Goal: Task Accomplishment & Management: Use online tool/utility

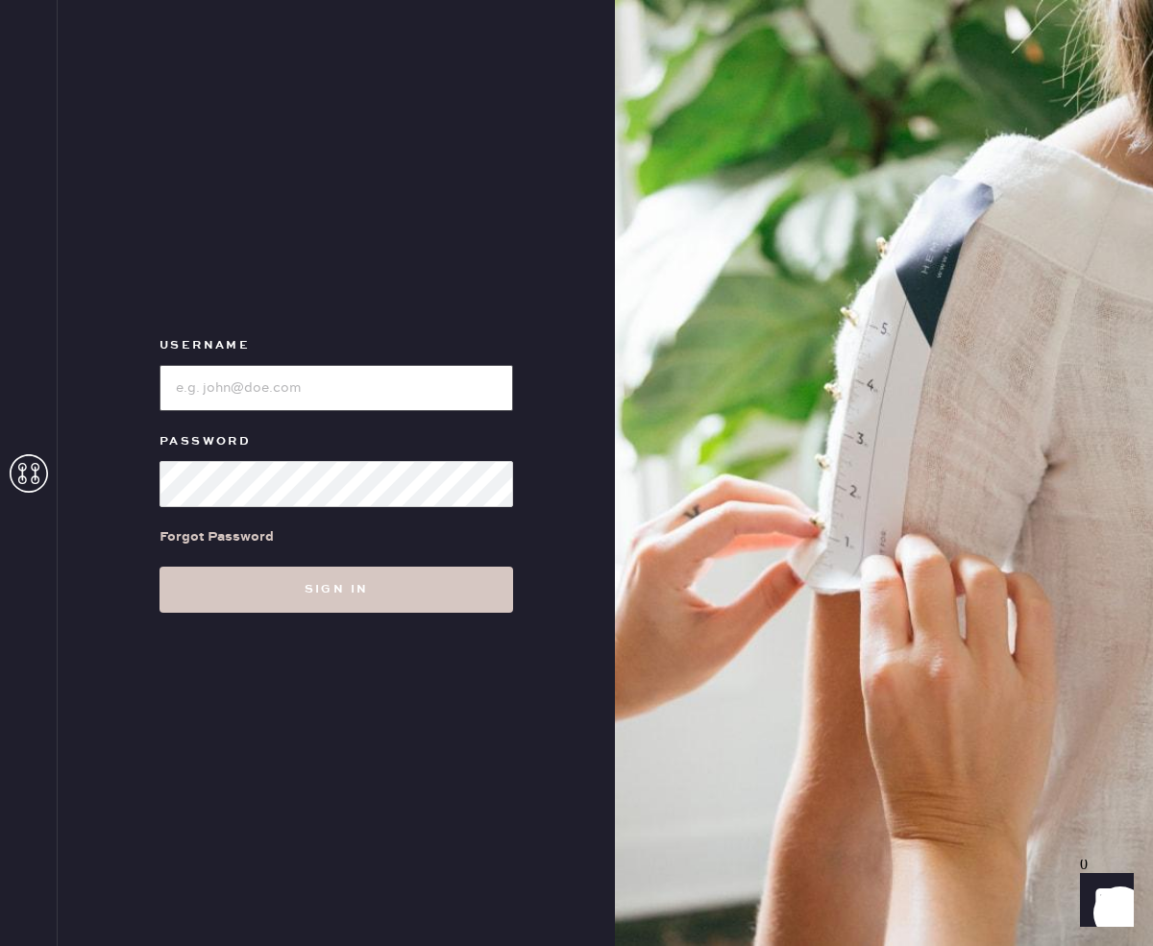
click at [319, 385] on input "loginName" at bounding box center [336, 388] width 354 height 46
type input "reformationsantamonica"
click at [159, 567] on button "Sign in" at bounding box center [336, 590] width 354 height 46
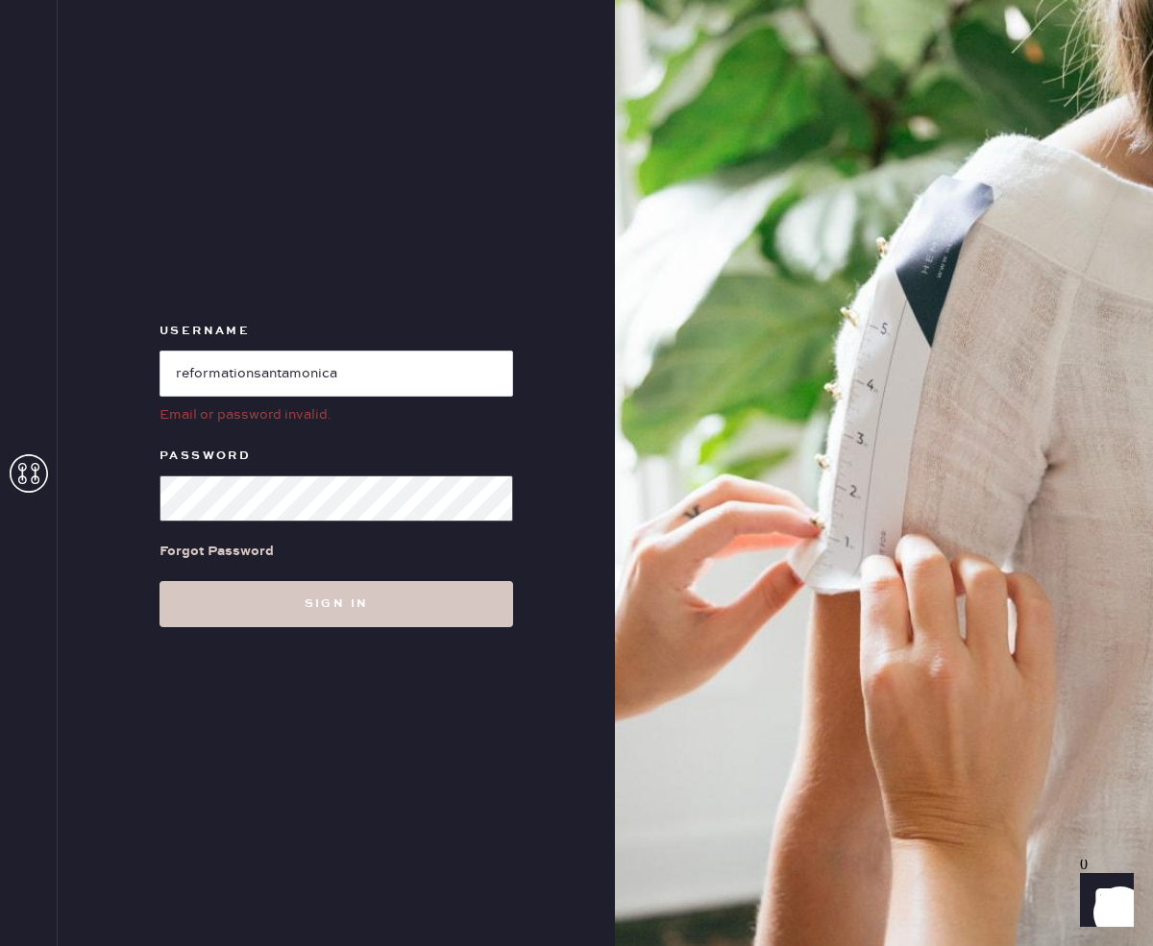
click at [123, 491] on div "Username Email or password invalid. Password Forgot Password Sign in" at bounding box center [336, 473] width 557 height 946
click at [159, 581] on button "Sign in" at bounding box center [336, 604] width 354 height 46
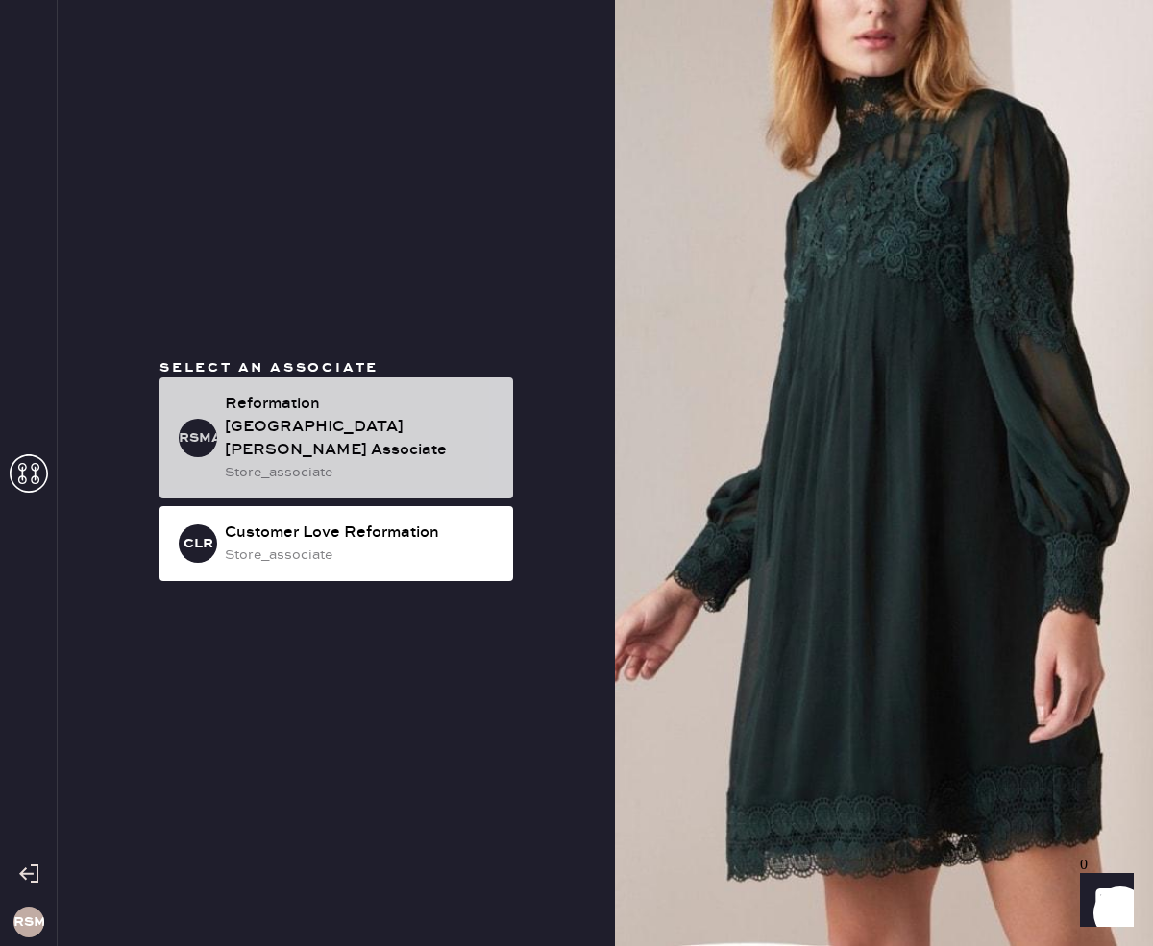
drag, startPoint x: 297, startPoint y: 438, endPoint x: 270, endPoint y: 466, distance: 38.7
click at [297, 438] on div "Reformation [GEOGRAPHIC_DATA][PERSON_NAME] Associate" at bounding box center [361, 427] width 273 height 69
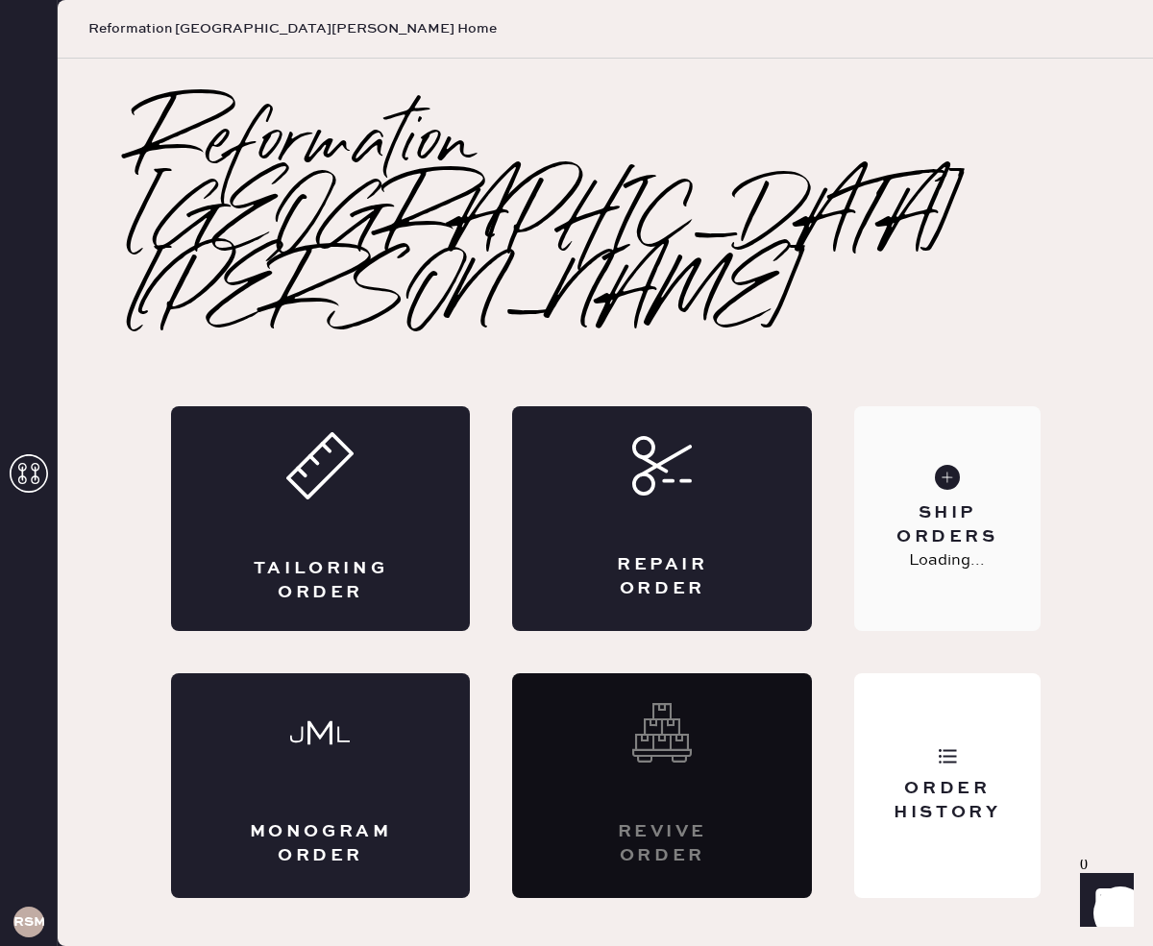
click at [912, 501] on div "Ship Orders" at bounding box center [946, 525] width 155 height 48
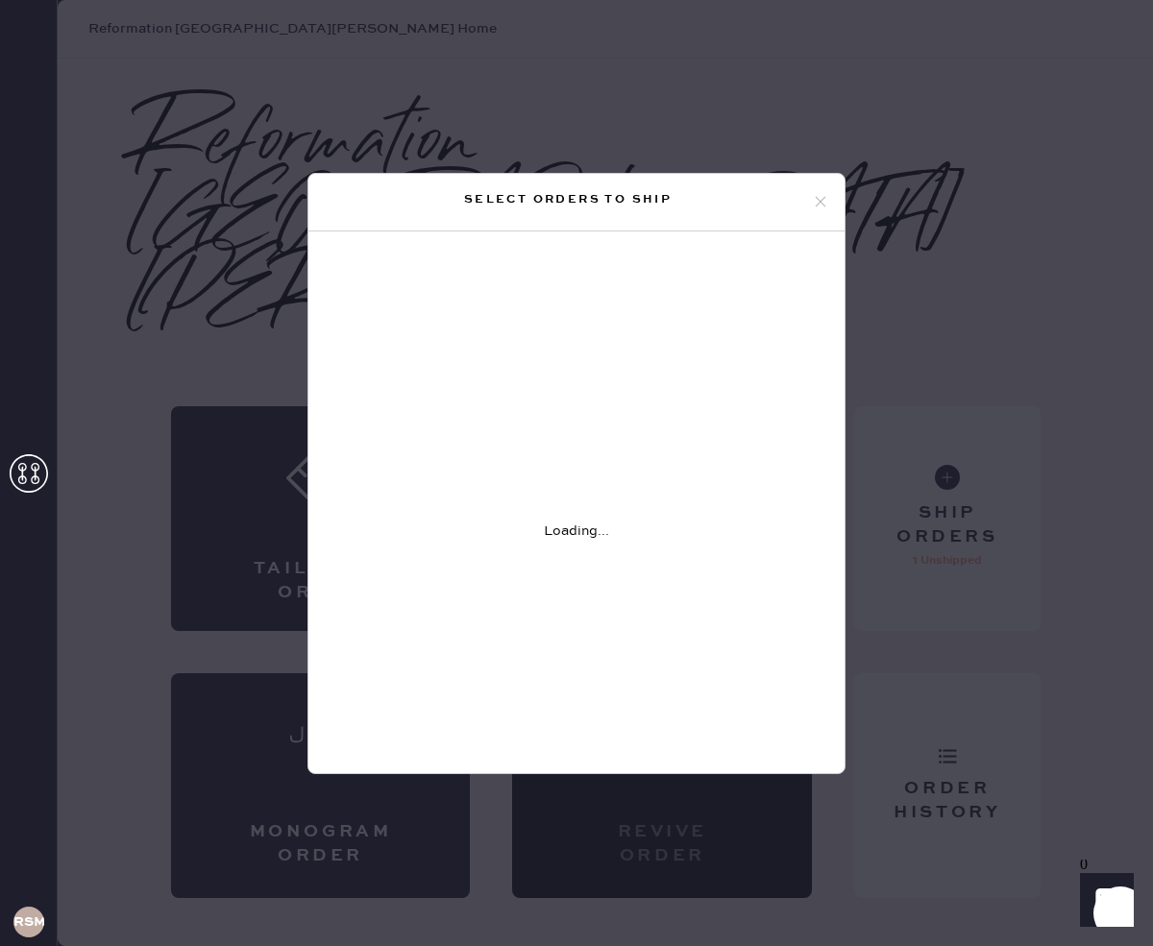
drag, startPoint x: 819, startPoint y: 200, endPoint x: 822, endPoint y: 216, distance: 16.6
click at [819, 201] on icon at bounding box center [820, 201] width 17 height 17
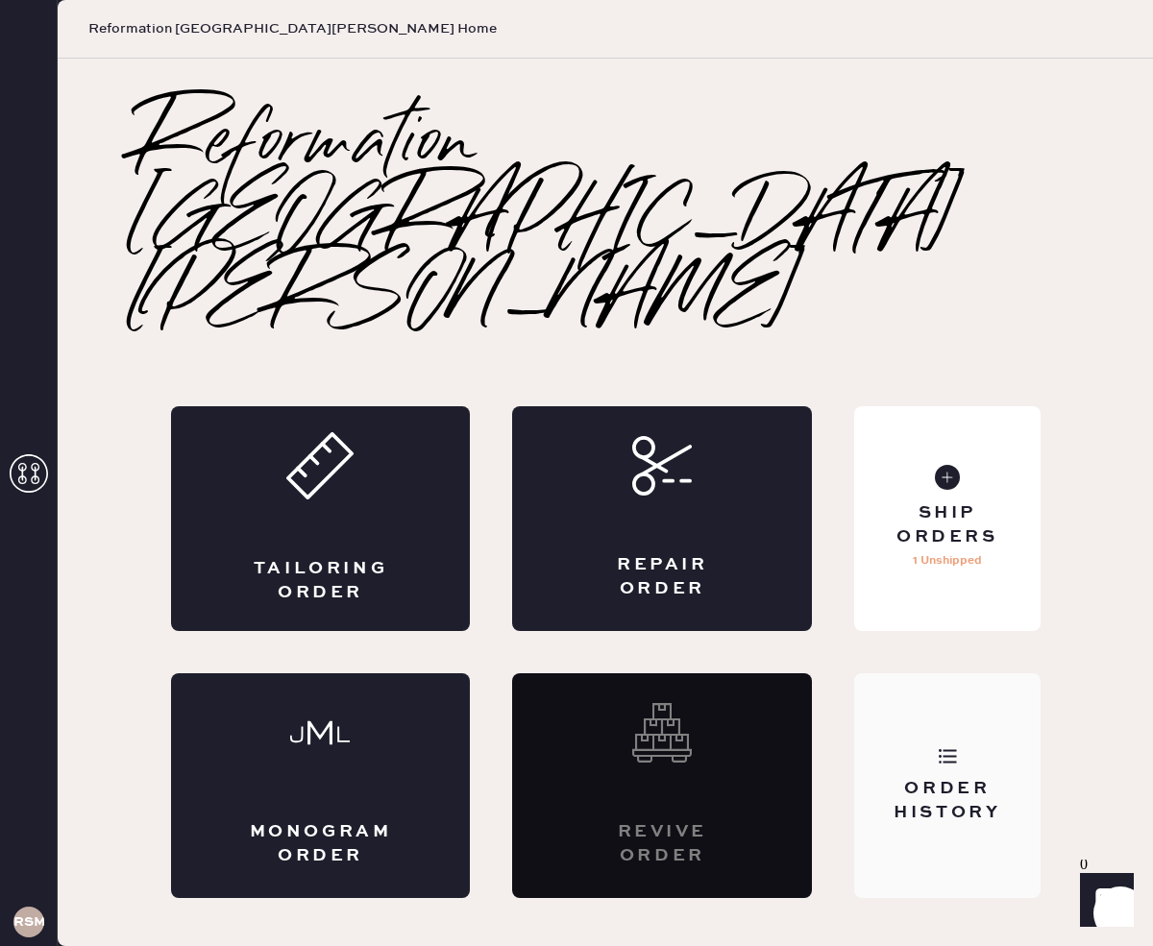
click at [956, 777] on div "Order History" at bounding box center [946, 801] width 155 height 48
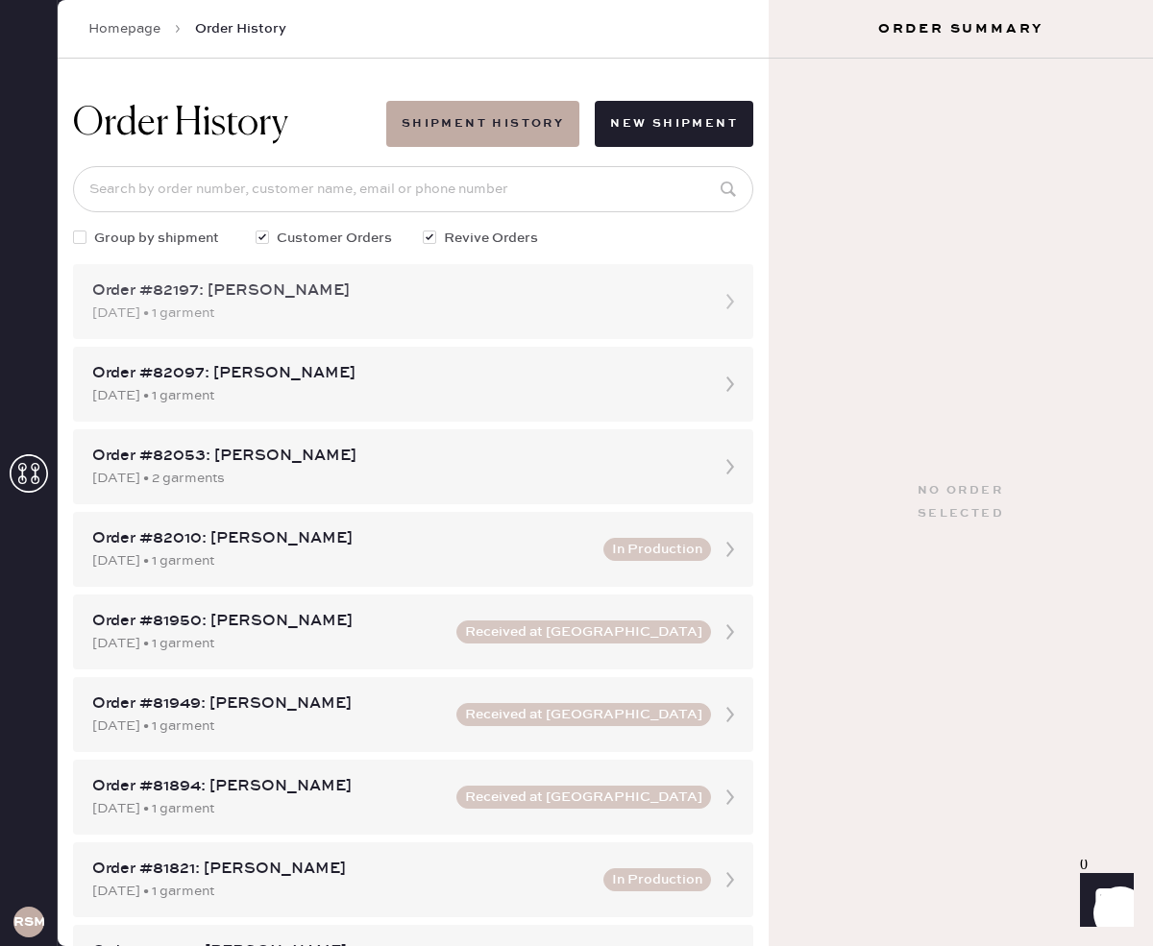
click at [588, 311] on div "[DATE] • 1 garment" at bounding box center [395, 313] width 607 height 21
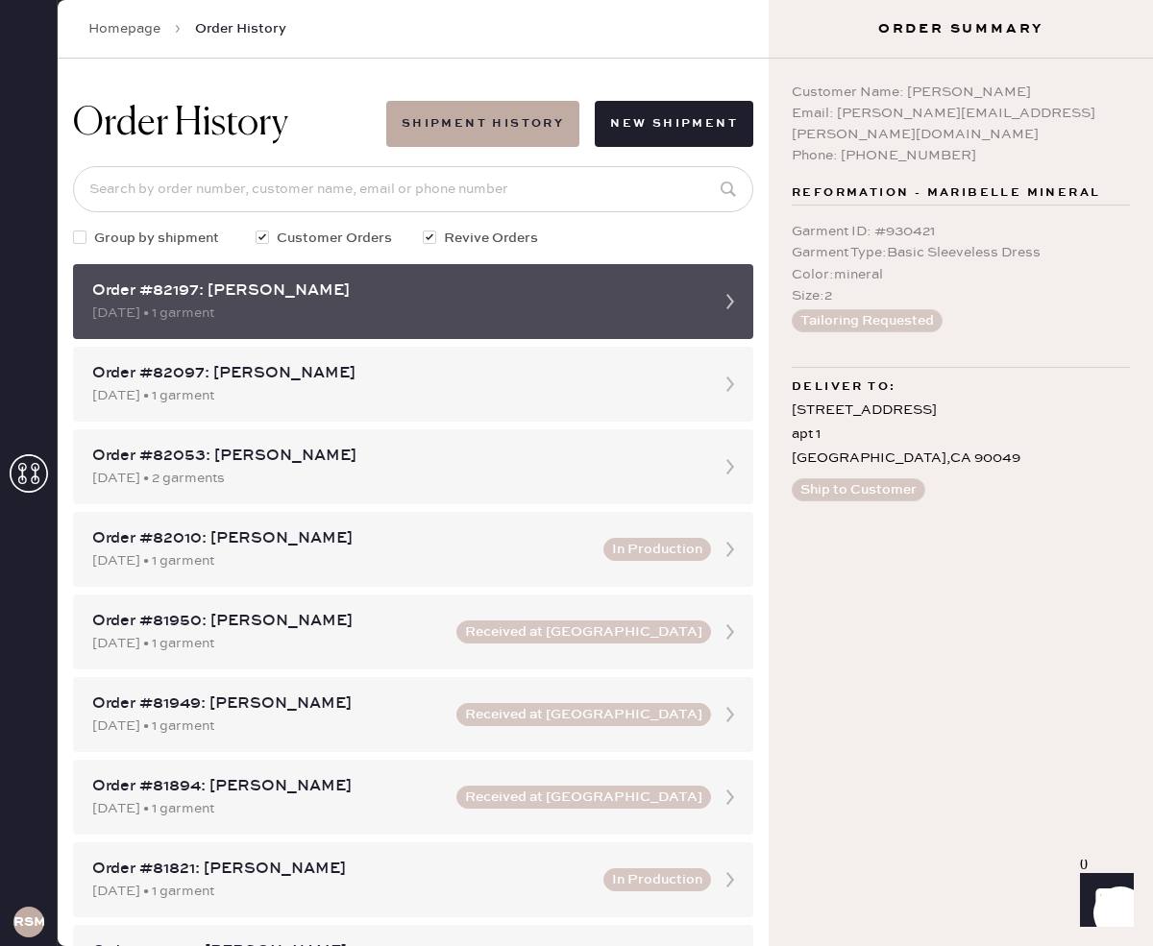
click at [733, 305] on icon at bounding box center [730, 301] width 38 height 38
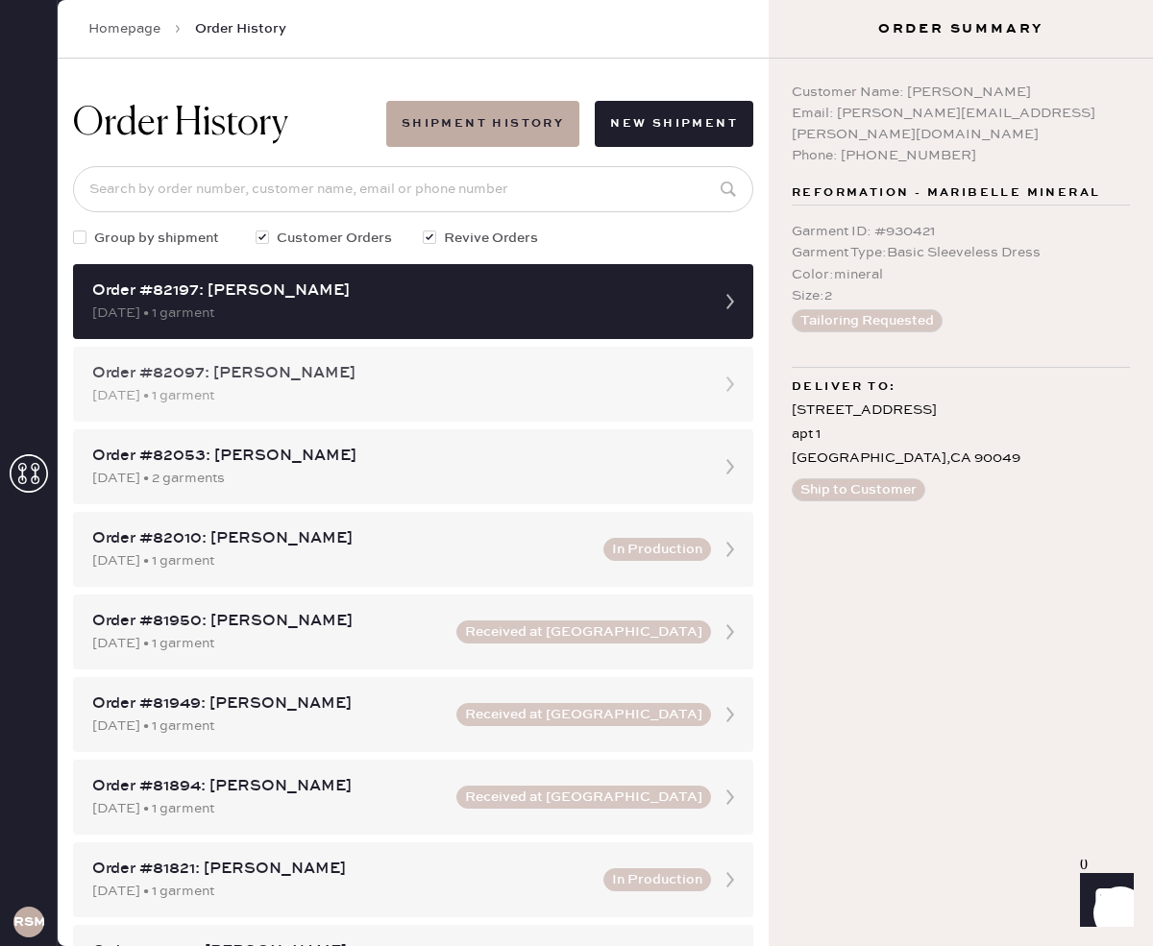
drag, startPoint x: 649, startPoint y: 368, endPoint x: 643, endPoint y: 354, distance: 15.9
click at [649, 366] on div "Order #82097: [PERSON_NAME]" at bounding box center [395, 373] width 607 height 23
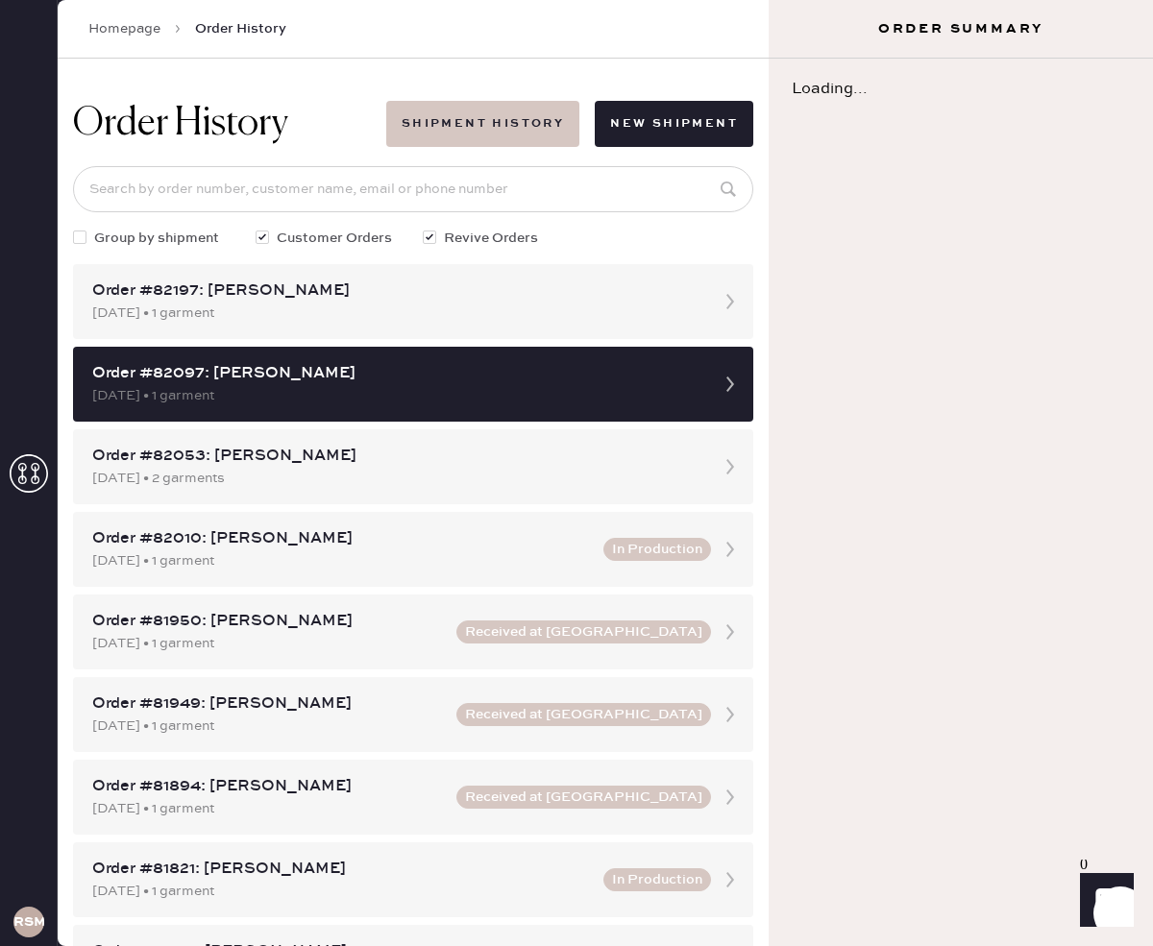
click at [540, 135] on button "Shipment History" at bounding box center [482, 124] width 193 height 46
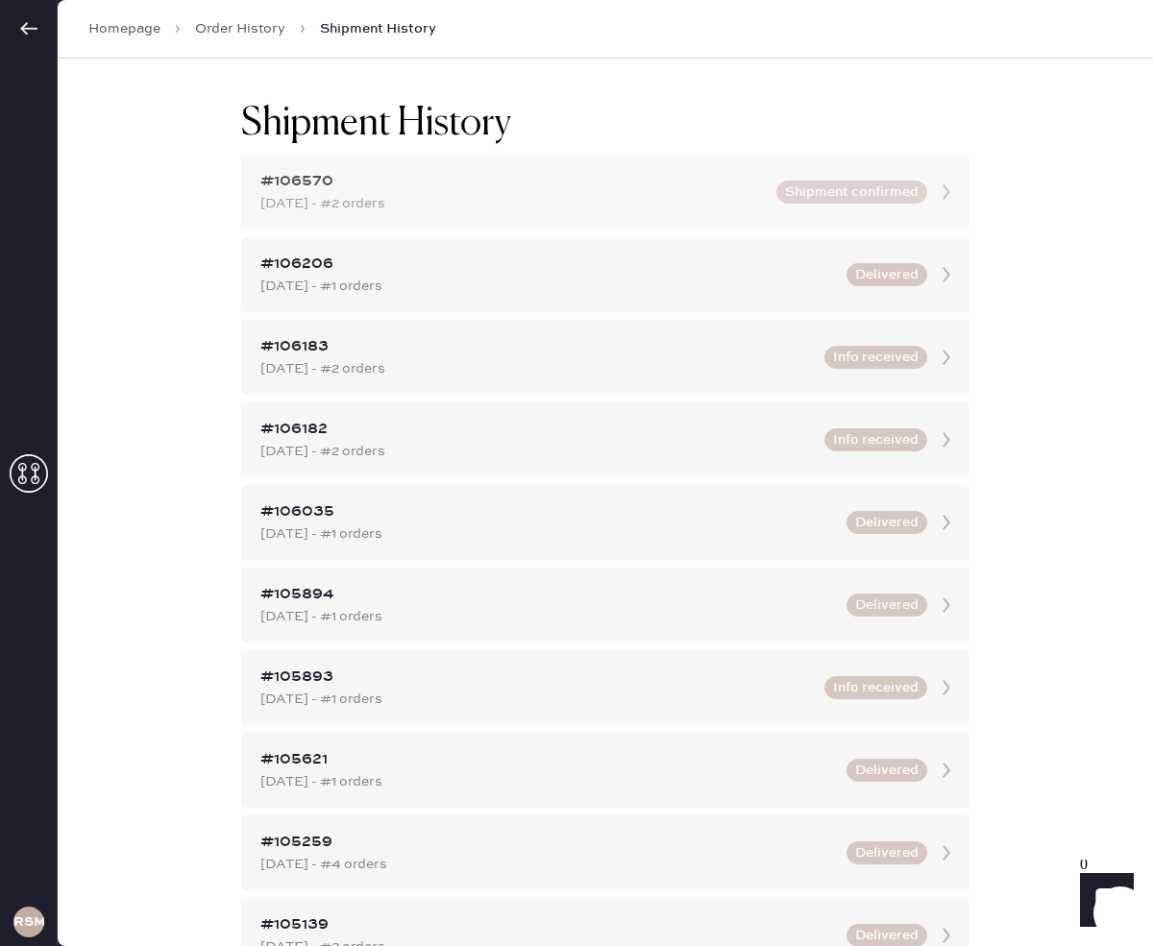
click at [899, 204] on div "#106570 [DATE] - #2 orders Shipment confirmed" at bounding box center [605, 192] width 728 height 75
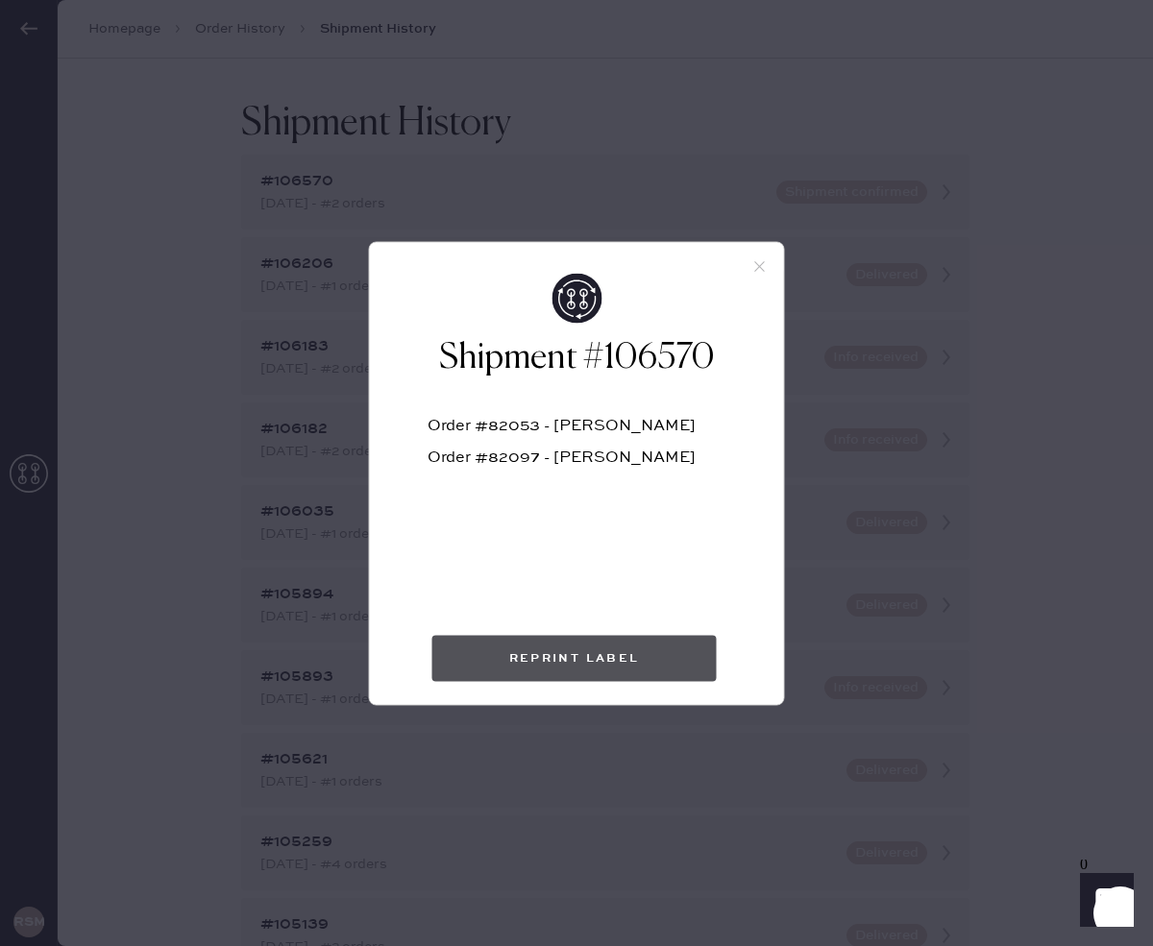
click at [604, 660] on button "Reprint Label" at bounding box center [574, 658] width 284 height 46
click at [760, 265] on use at bounding box center [759, 266] width 11 height 11
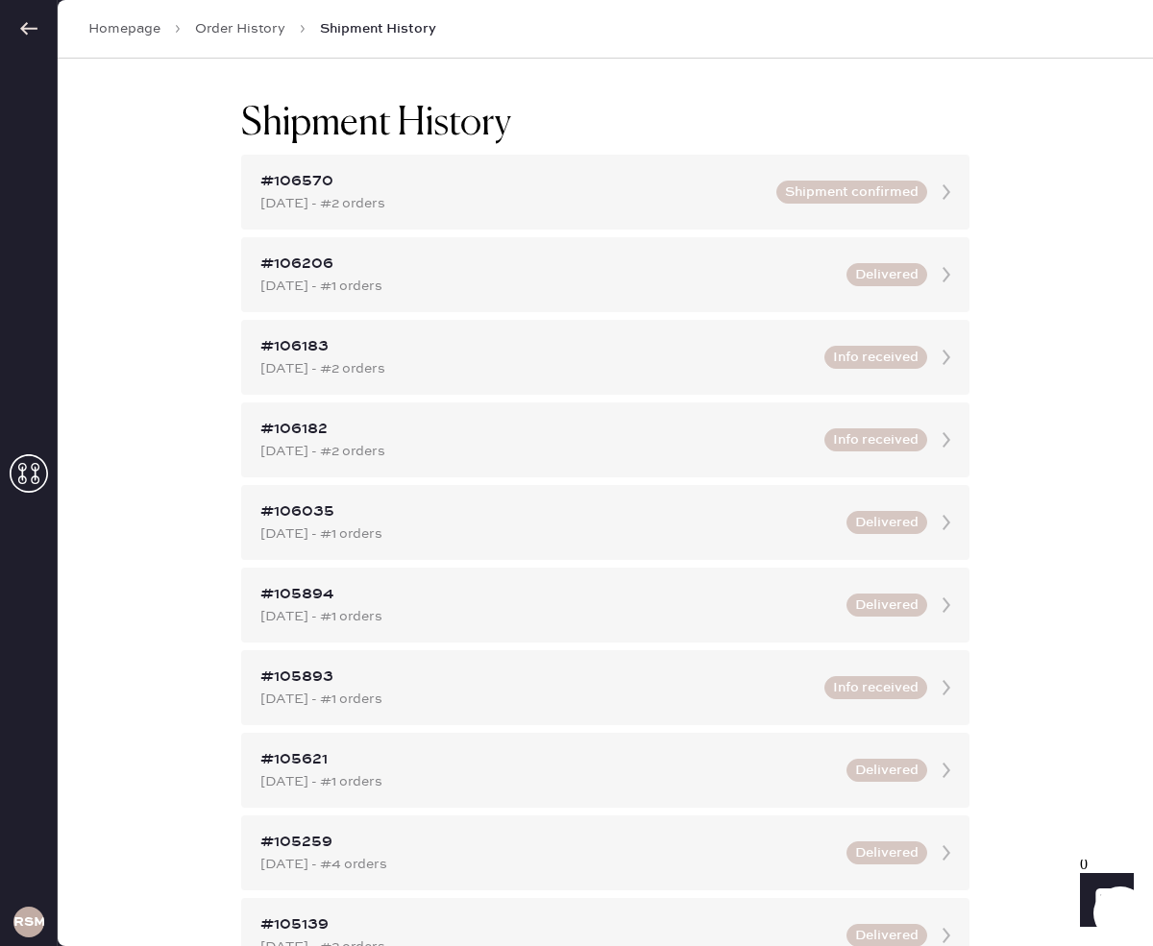
click at [260, 31] on link "Order History" at bounding box center [240, 28] width 90 height 19
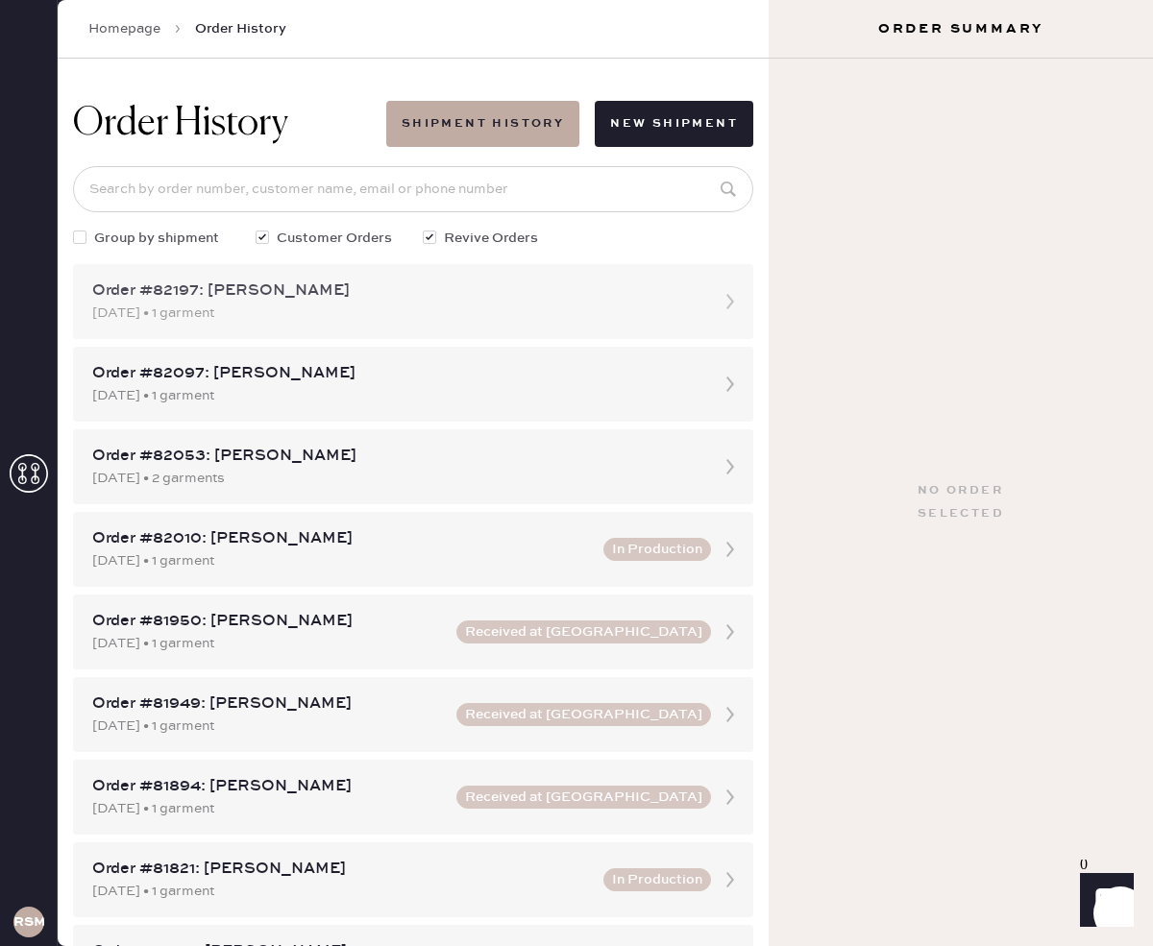
click at [569, 308] on div "[DATE] • 1 garment" at bounding box center [395, 313] width 607 height 21
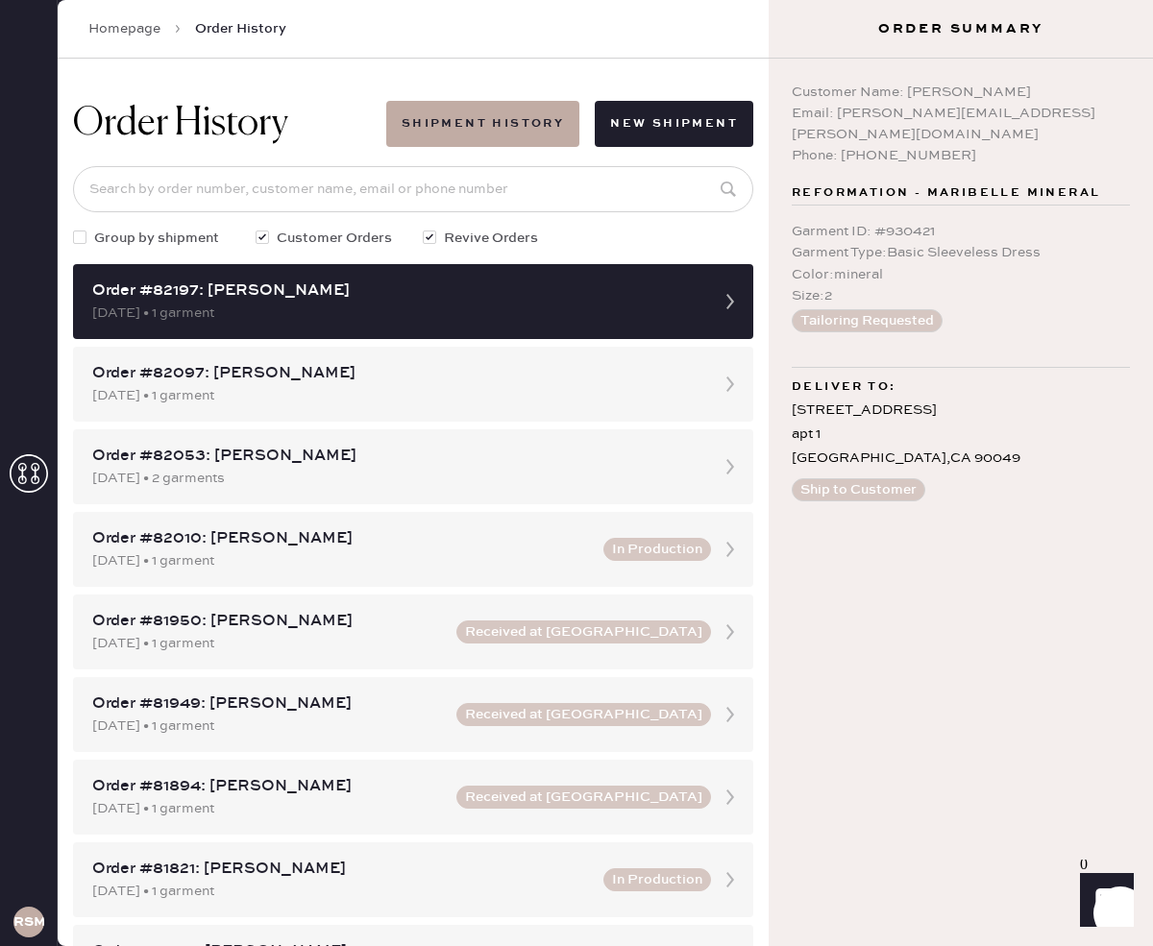
scroll to position [10, 0]
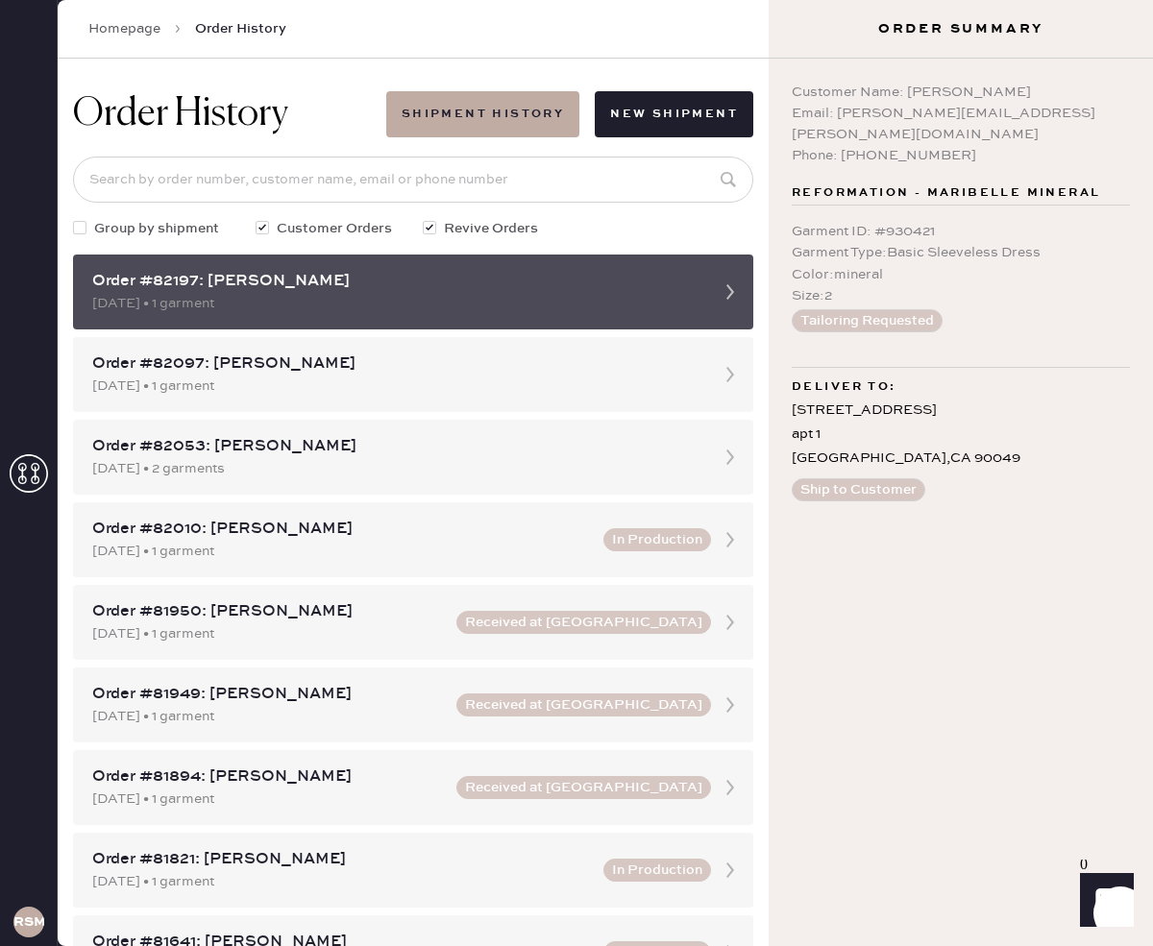
click at [736, 295] on icon at bounding box center [730, 292] width 38 height 38
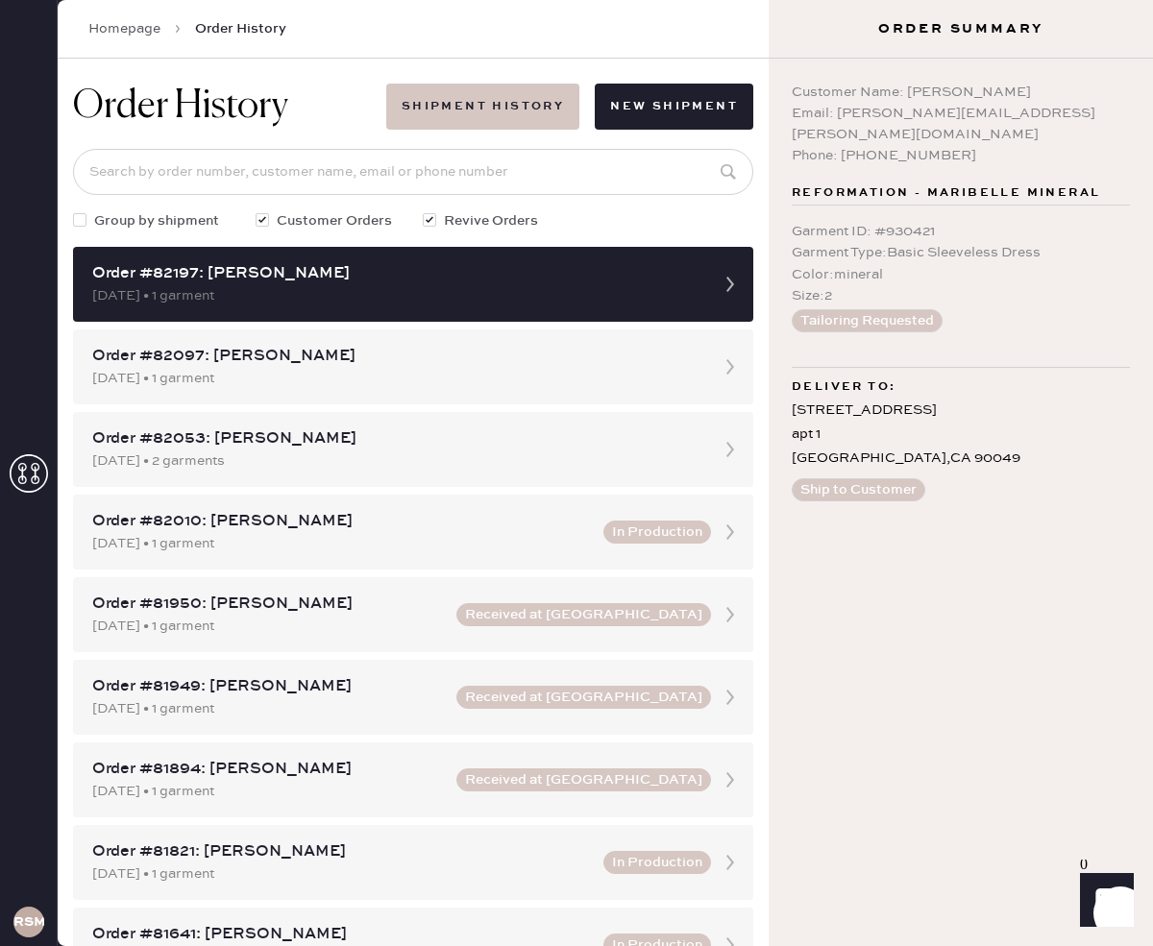
scroll to position [15, 0]
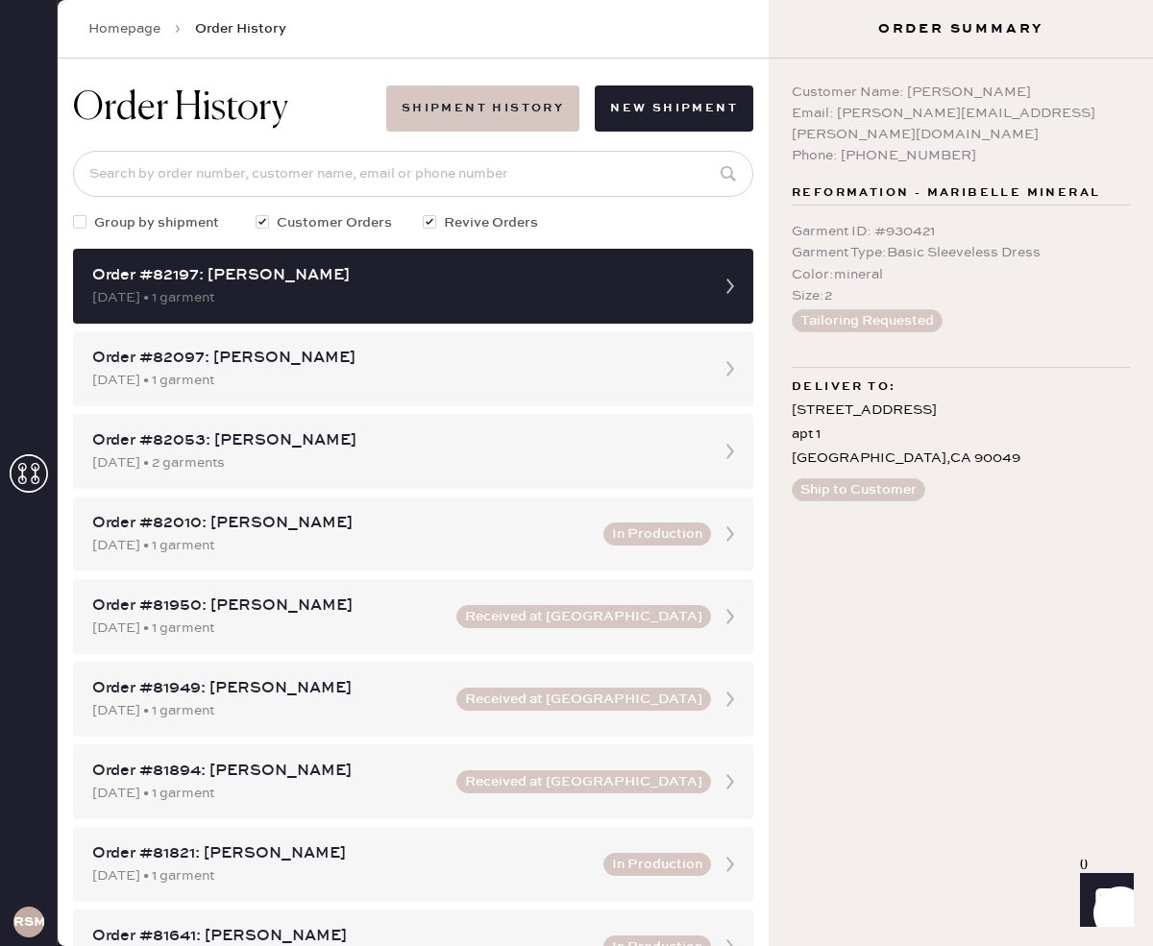
click at [562, 104] on button "Shipment History" at bounding box center [482, 108] width 193 height 46
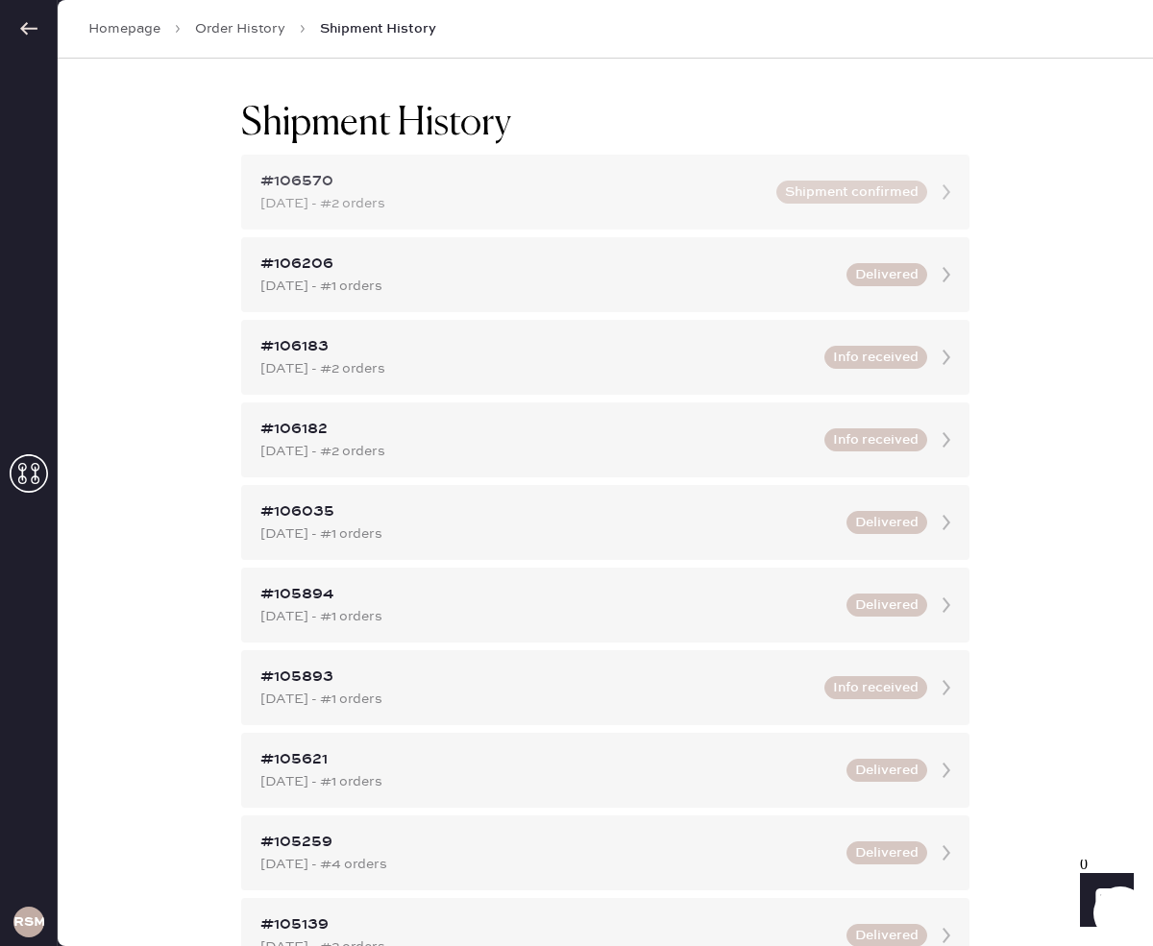
click at [929, 199] on icon at bounding box center [946, 192] width 38 height 38
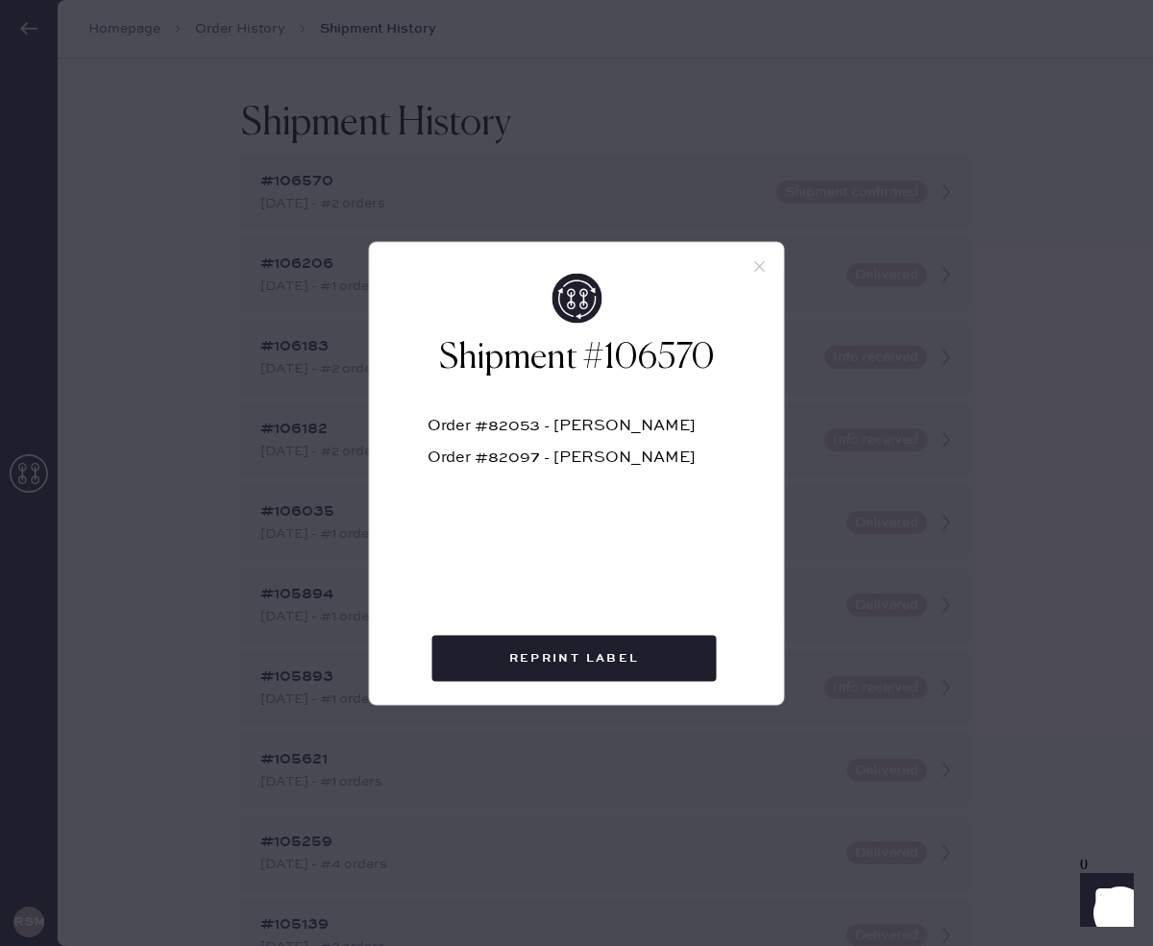
click at [764, 268] on icon at bounding box center [759, 265] width 17 height 17
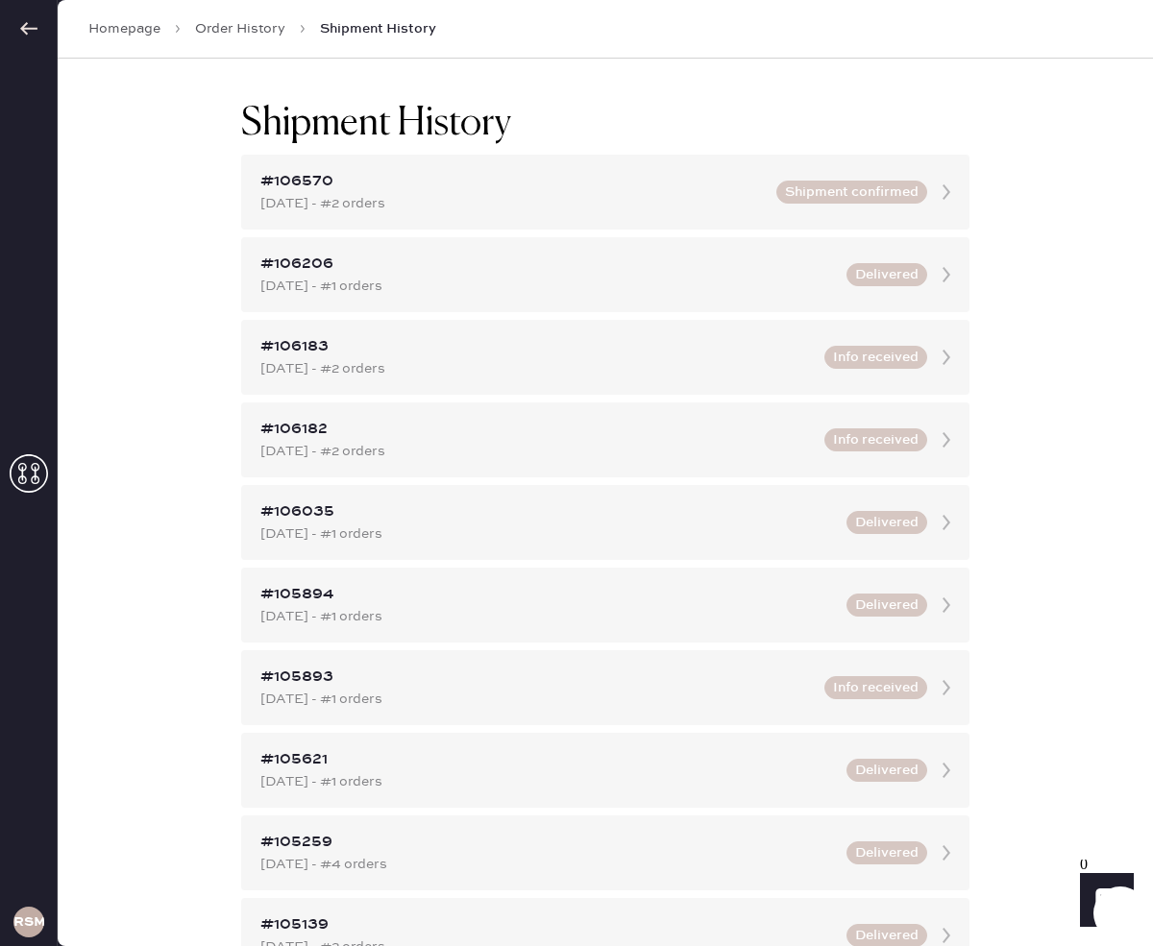
click at [254, 30] on link "Order History" at bounding box center [240, 28] width 90 height 19
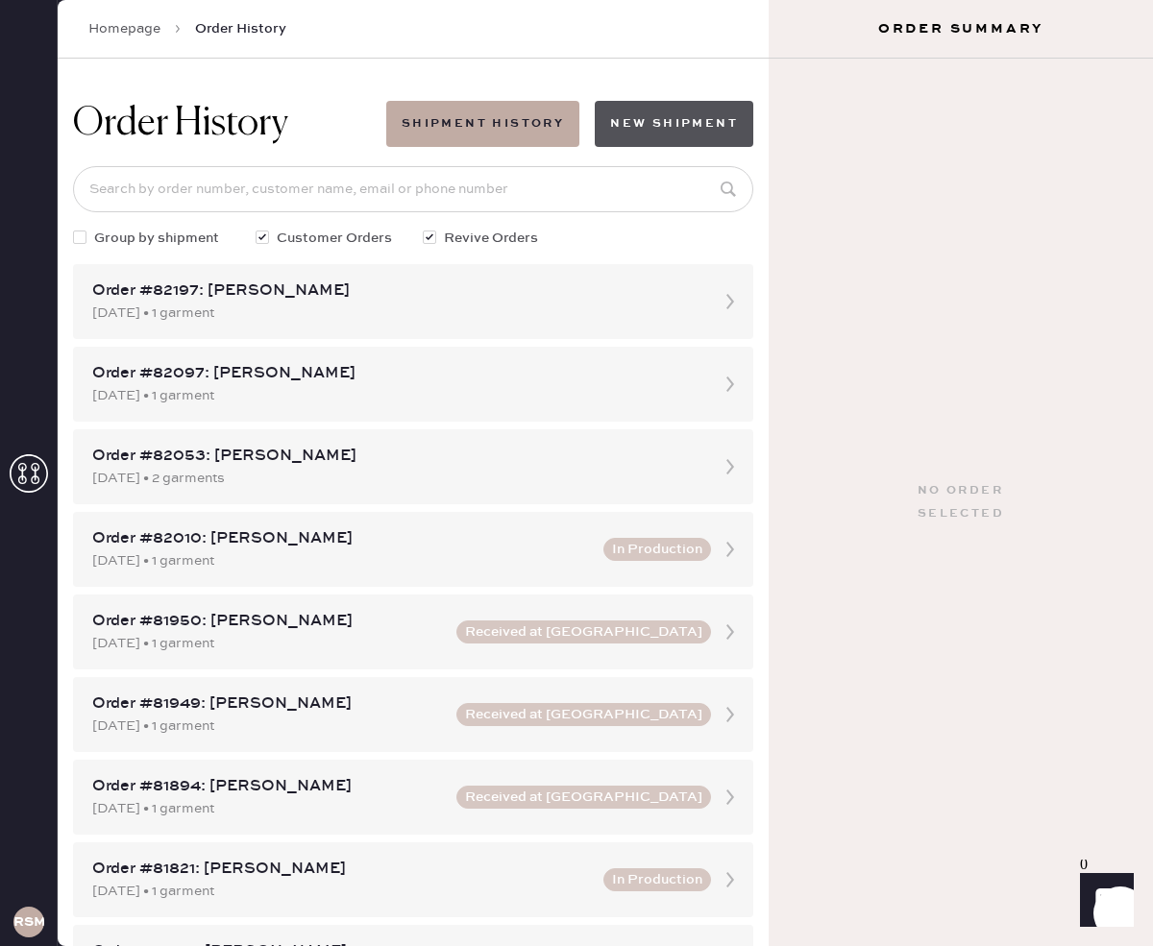
click at [682, 112] on button "New Shipment" at bounding box center [674, 124] width 159 height 46
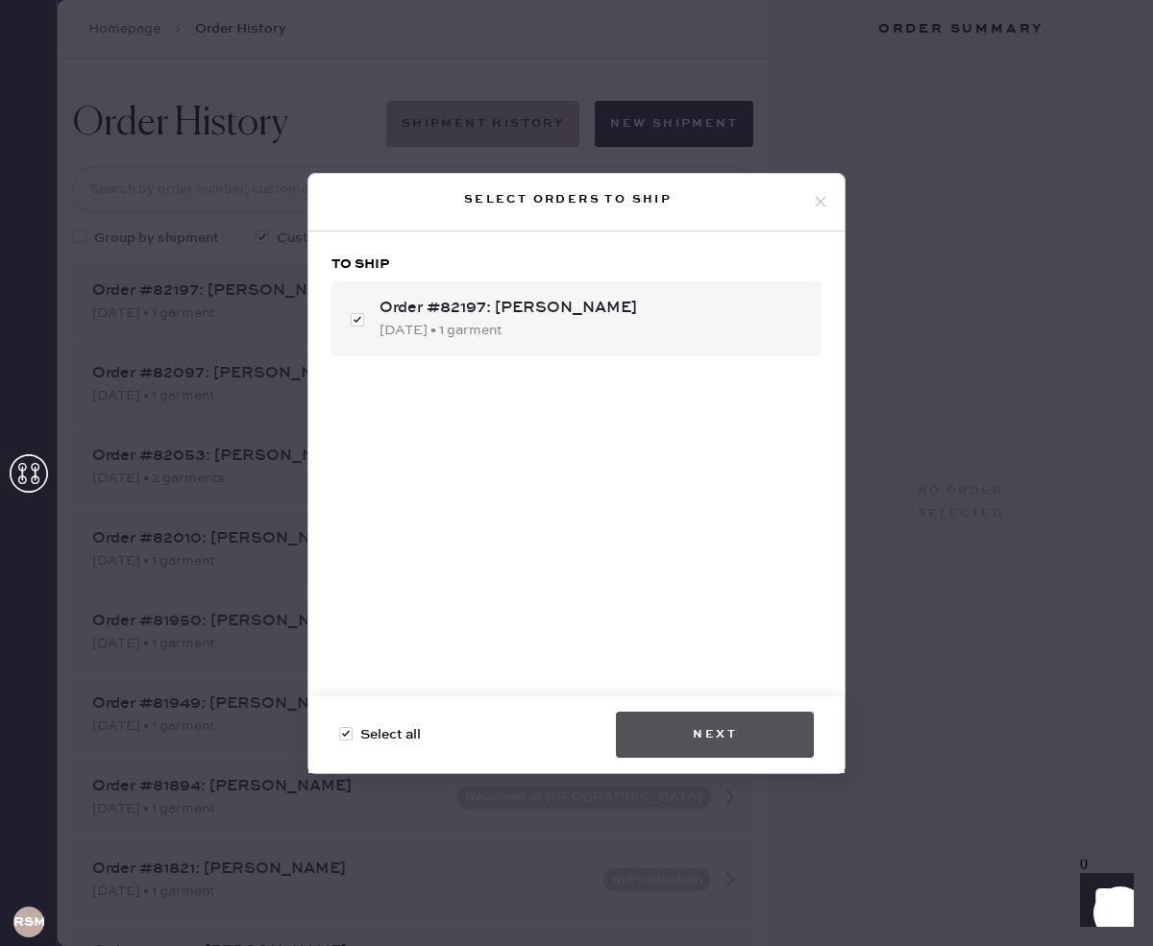
click at [724, 732] on button "Next" at bounding box center [715, 735] width 198 height 46
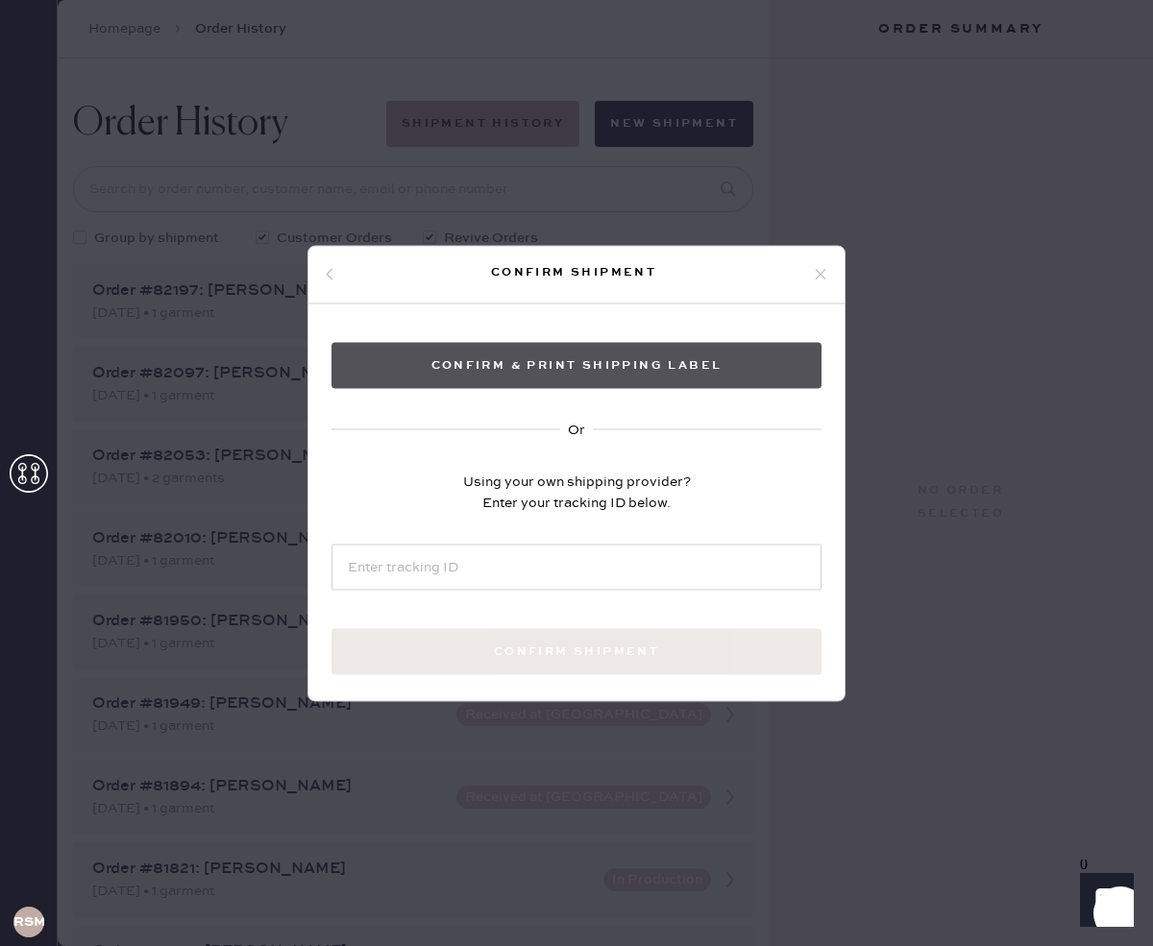
click at [577, 374] on button "Confirm & Print shipping label" at bounding box center [576, 365] width 490 height 46
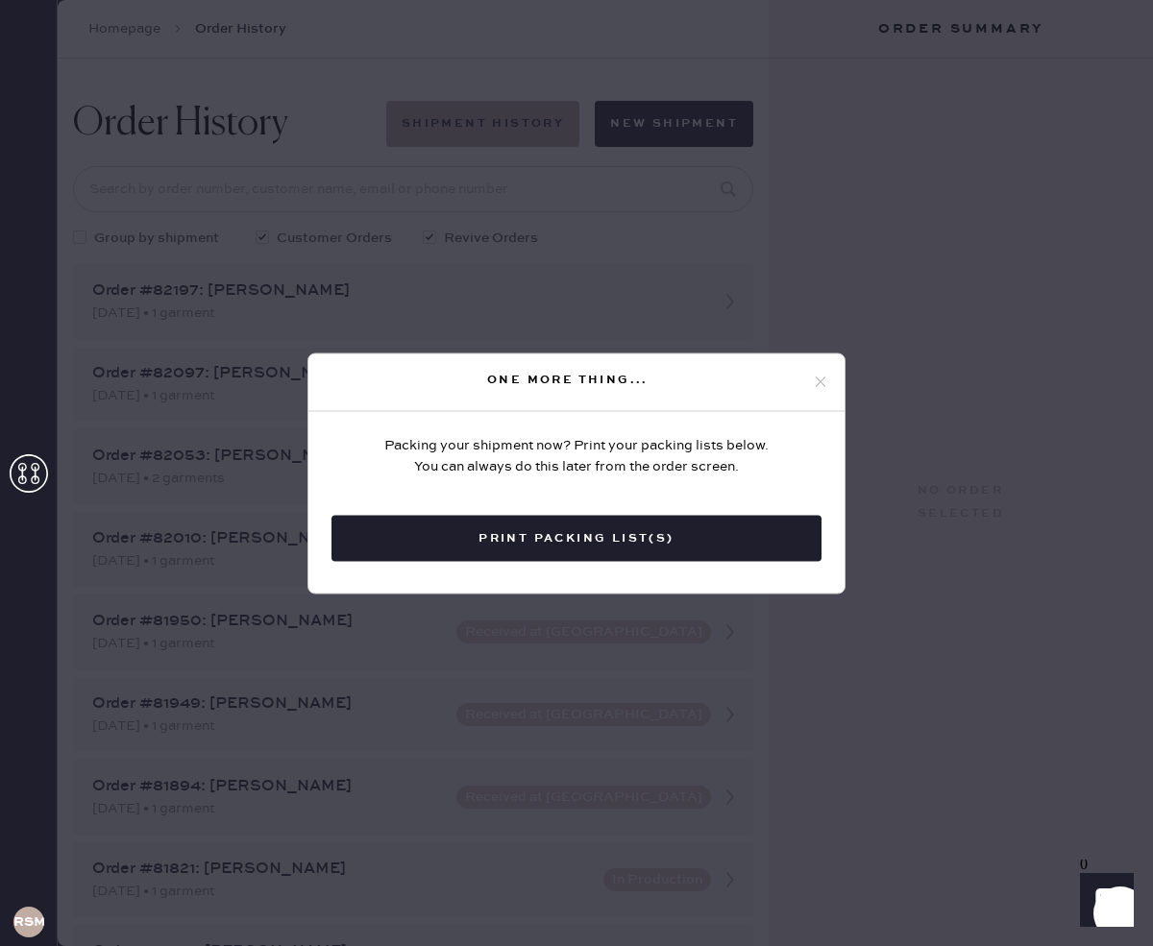
click at [807, 383] on div "One more thing..." at bounding box center [568, 380] width 488 height 23
click at [820, 382] on use at bounding box center [821, 382] width 11 height 11
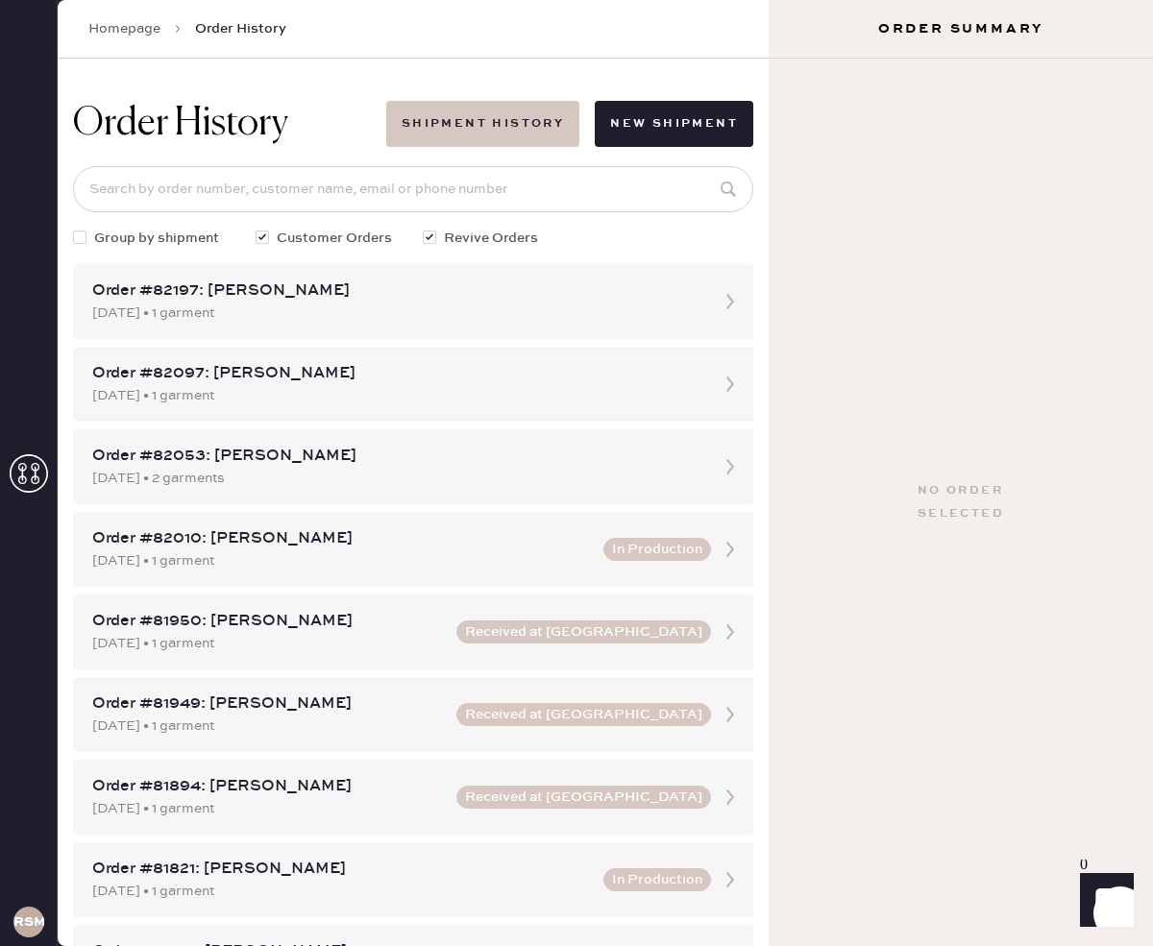
click at [519, 135] on button "Shipment History" at bounding box center [482, 124] width 193 height 46
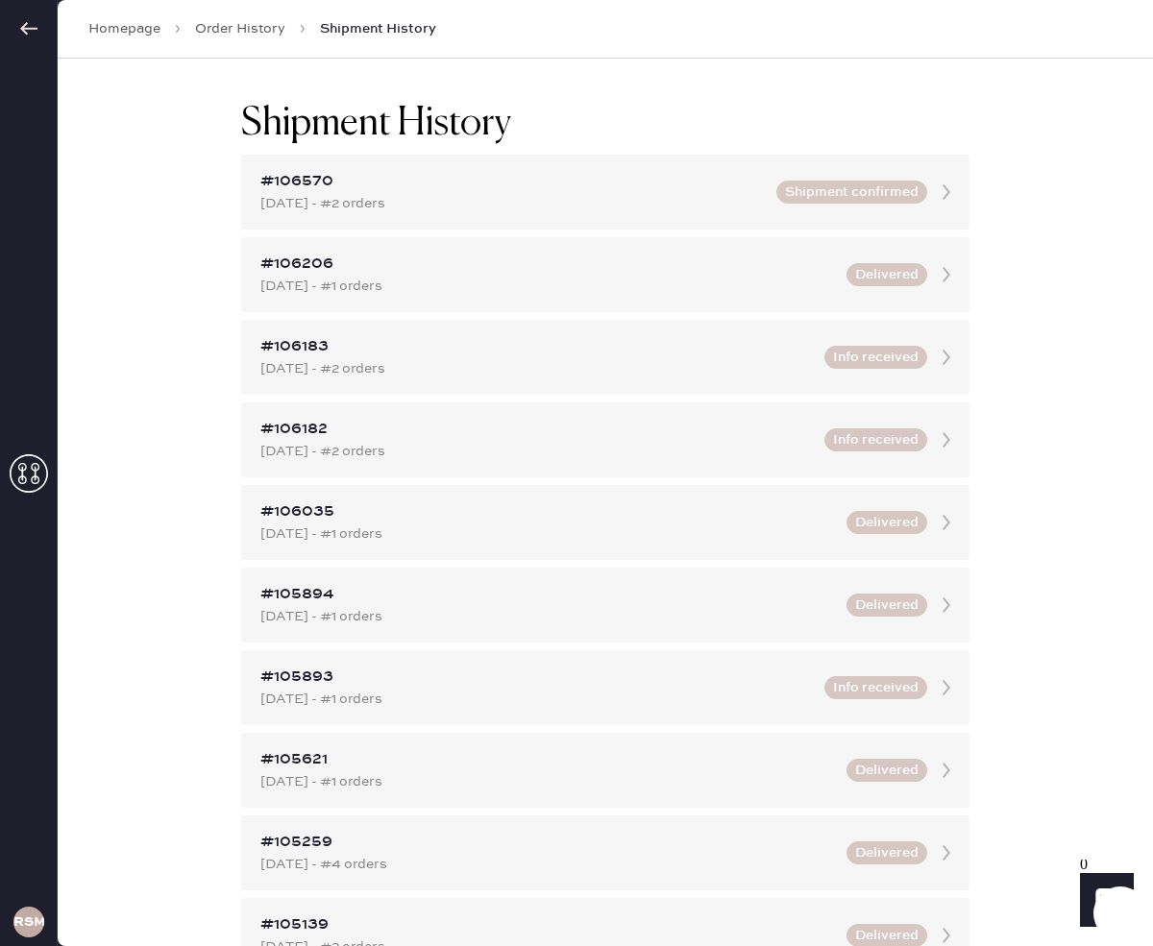
scroll to position [3, 0]
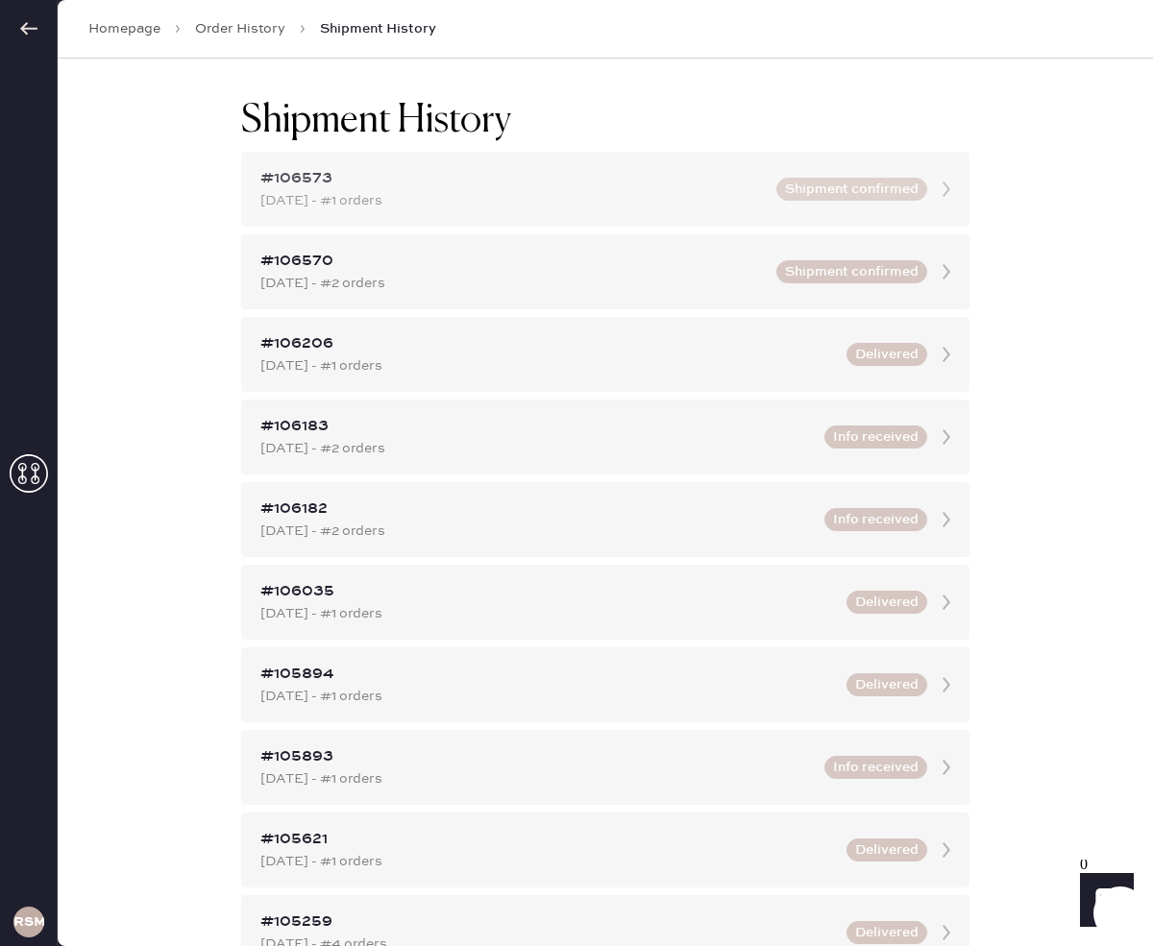
click at [838, 200] on button "Shipment confirmed" at bounding box center [851, 189] width 151 height 23
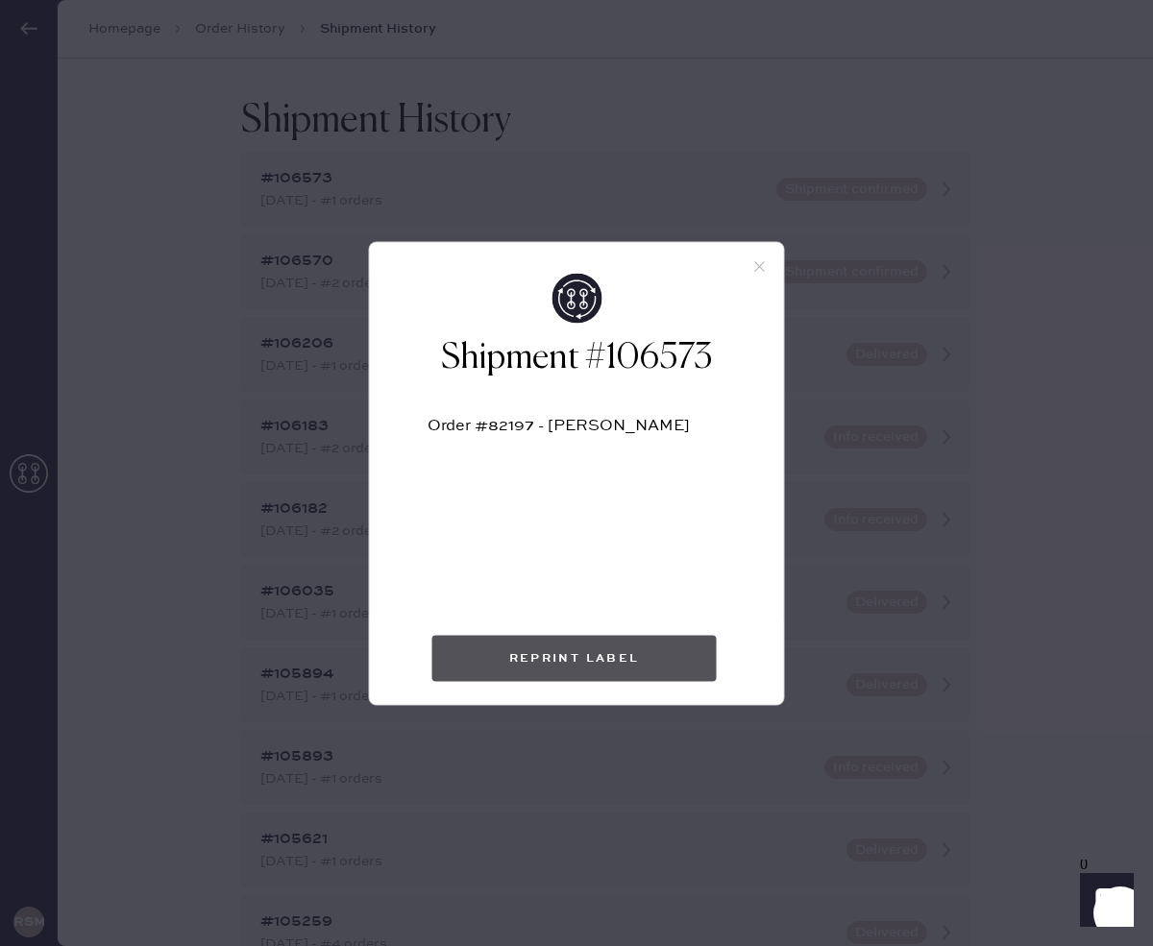
click at [591, 656] on button "Reprint Label" at bounding box center [574, 658] width 284 height 46
